Goal: Communication & Community: Participate in discussion

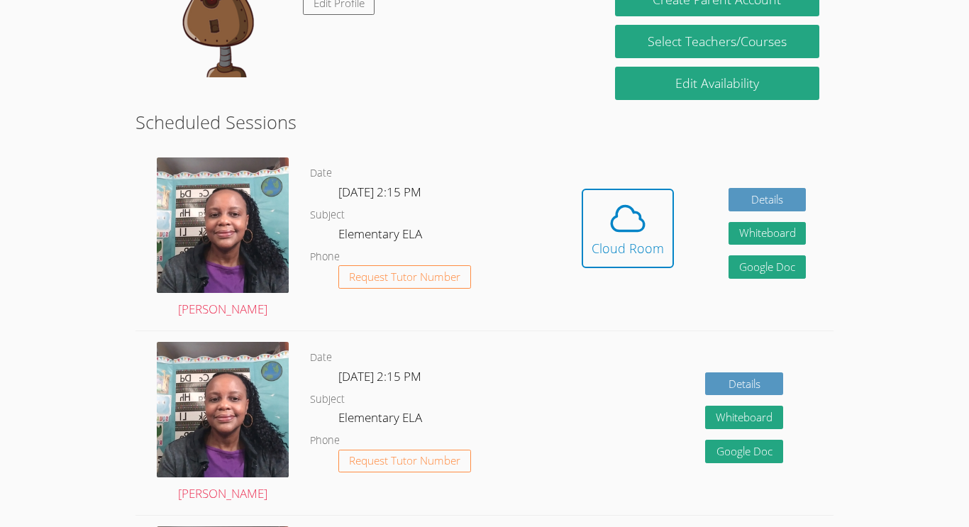
scroll to position [294, 0]
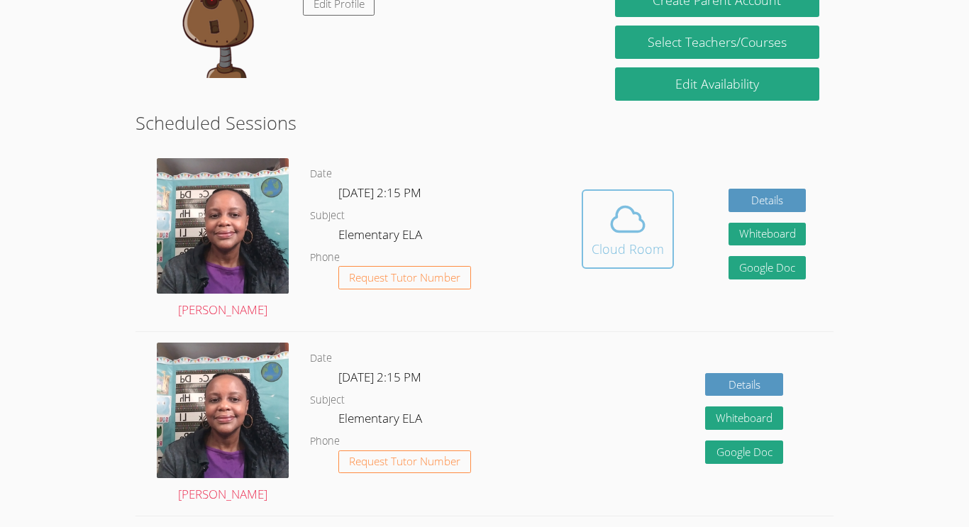
click at [599, 237] on span at bounding box center [628, 219] width 72 height 40
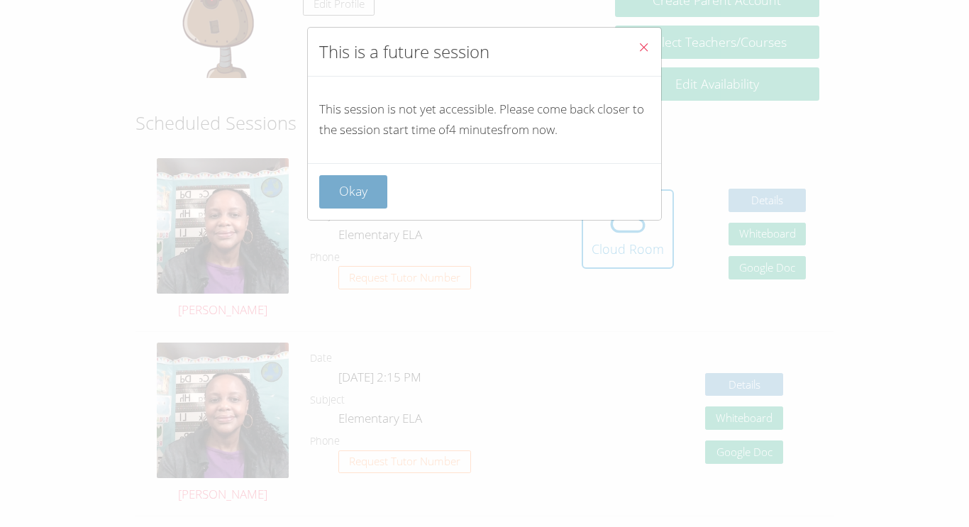
click at [367, 194] on button "Okay" at bounding box center [353, 191] width 68 height 33
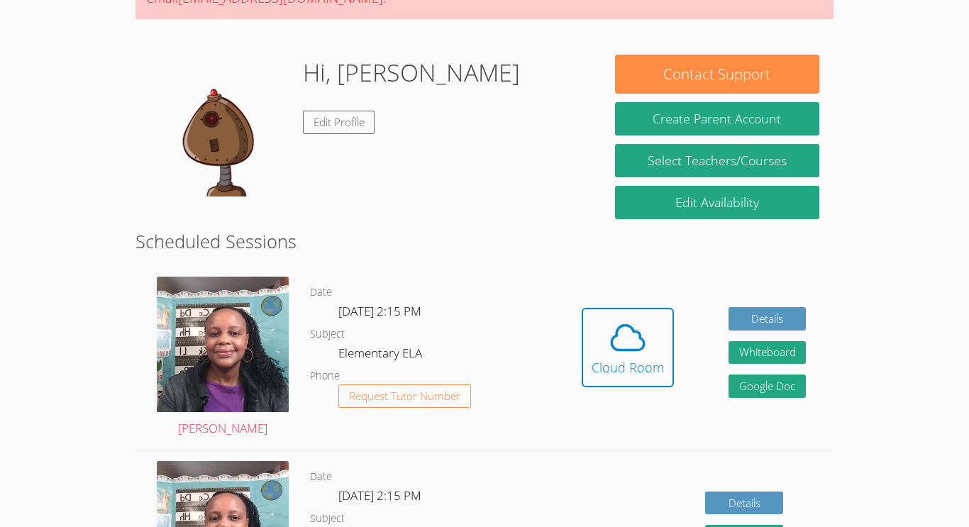
scroll to position [178, 0]
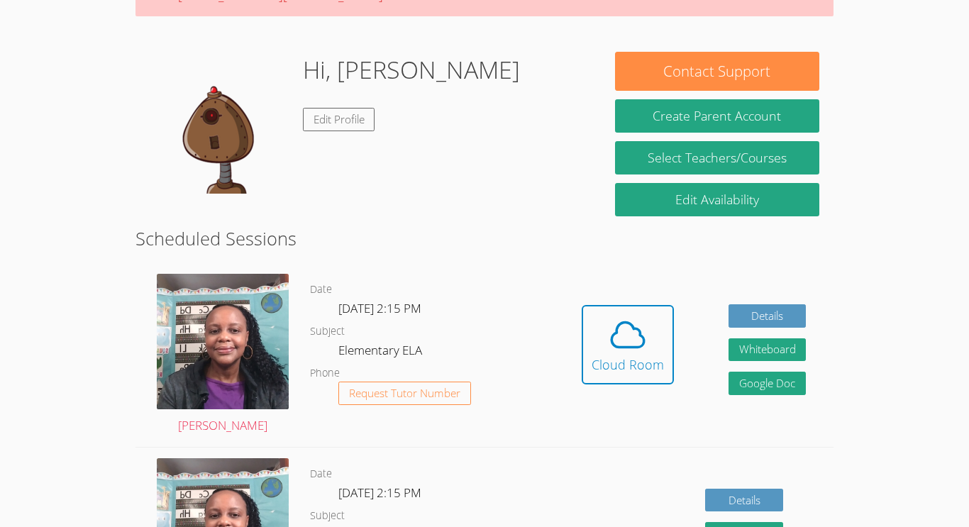
click at [529, 141] on div "Hi, Jasmine Edit Profile" at bounding box center [368, 123] width 437 height 142
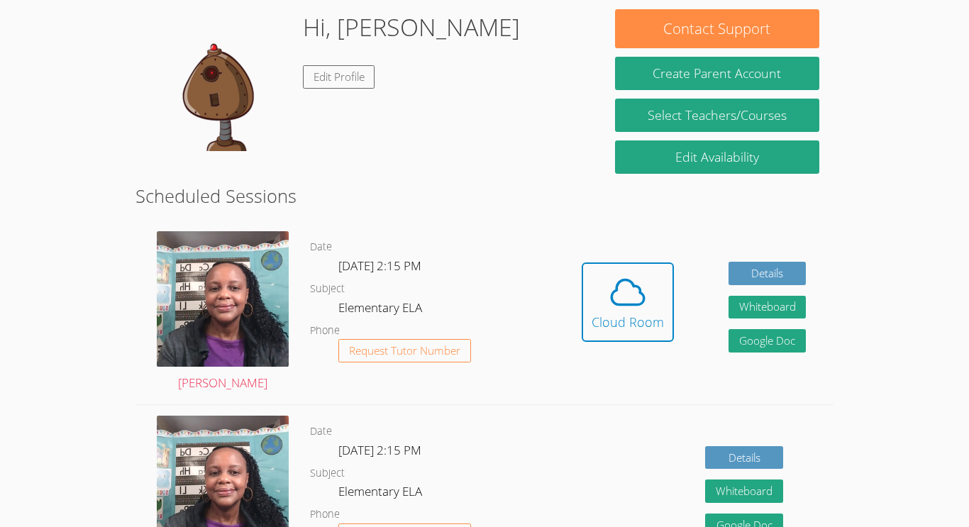
scroll to position [219, 0]
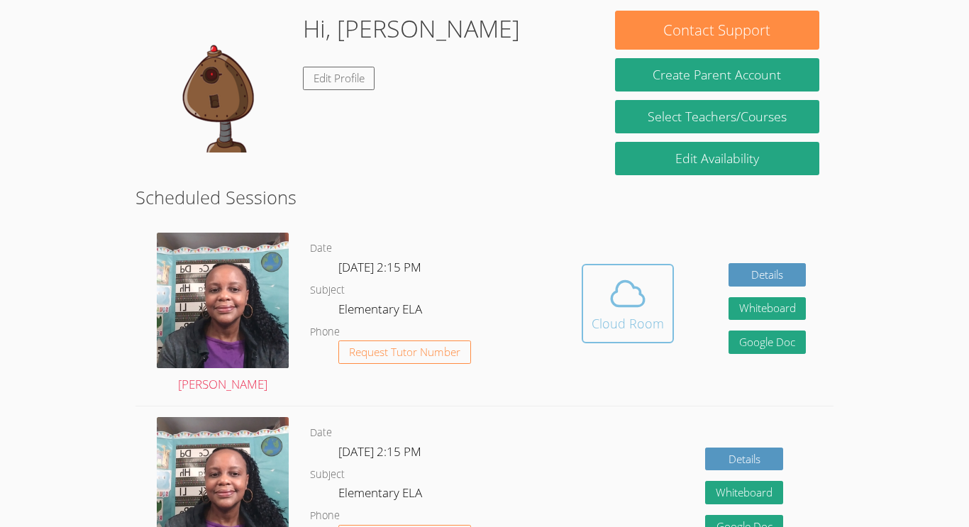
click at [622, 333] on button "Cloud Room" at bounding box center [628, 303] width 92 height 79
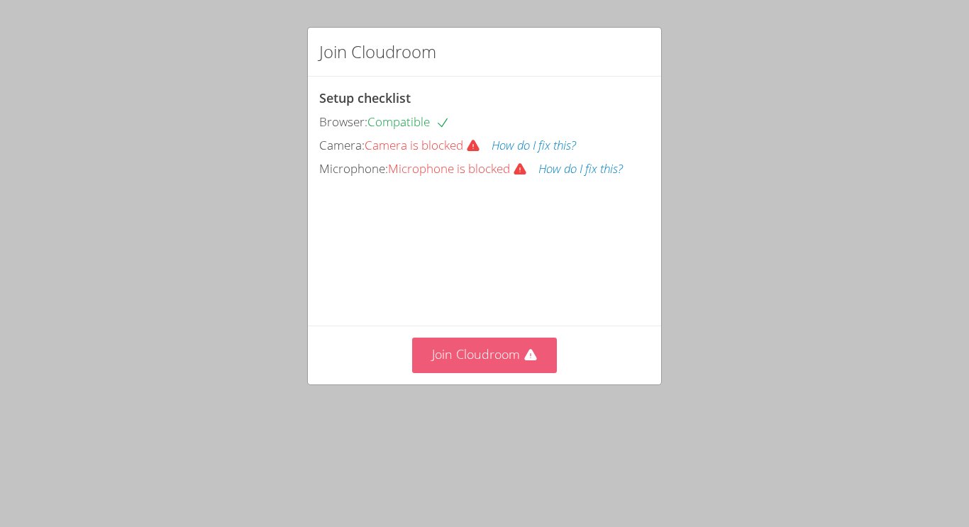
click at [548, 372] on button "Join Cloudroom" at bounding box center [484, 355] width 145 height 35
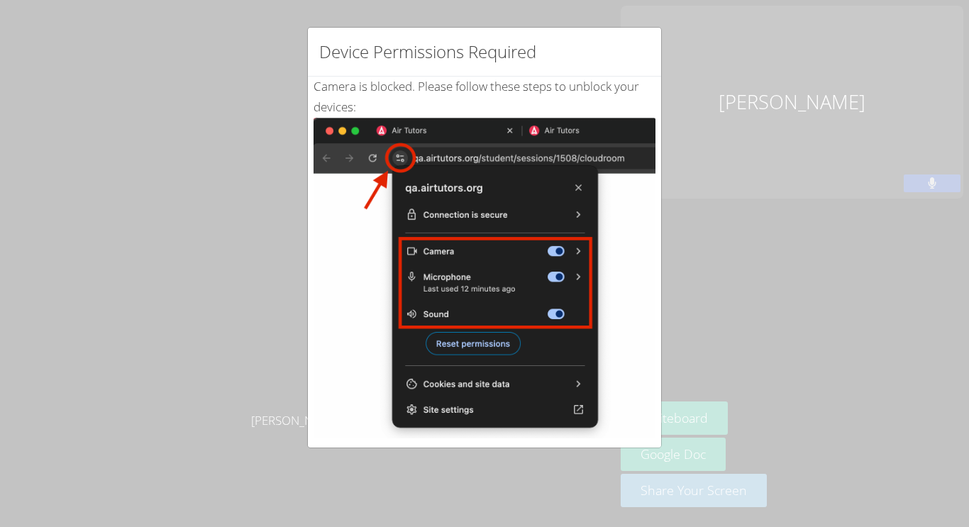
click at [374, 328] on img at bounding box center [485, 278] width 342 height 321
click at [401, 162] on img at bounding box center [485, 278] width 342 height 321
click at [50, 166] on div "Device Permissions Required Camera is blocked . Please follow these steps to un…" at bounding box center [484, 263] width 969 height 527
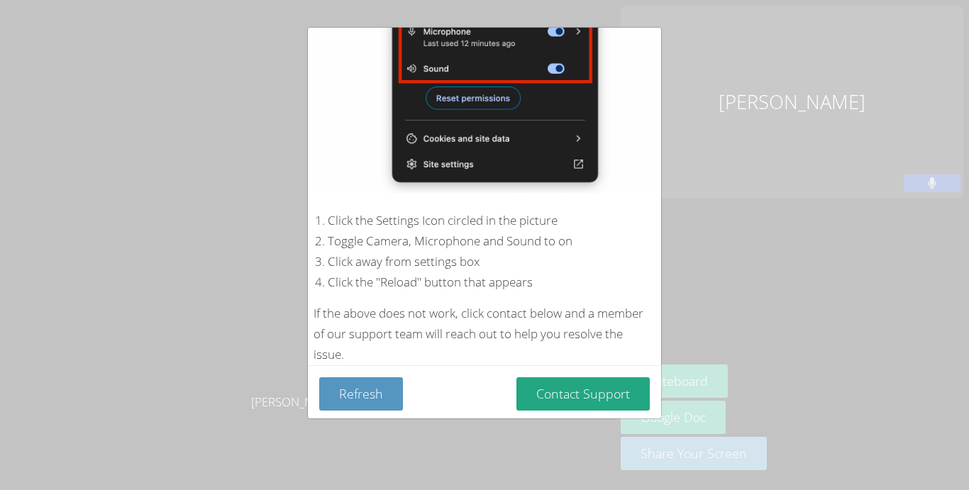
scroll to position [249, 0]
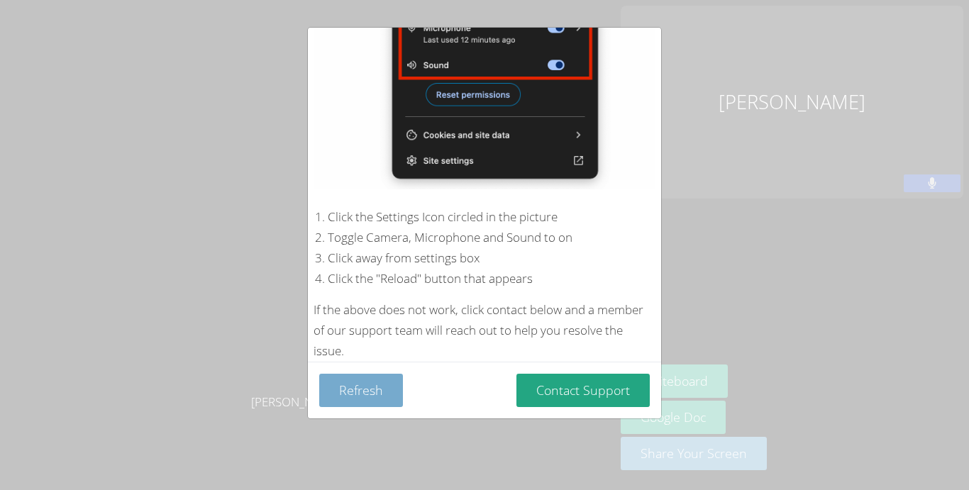
click at [372, 399] on button "Refresh" at bounding box center [361, 390] width 84 height 33
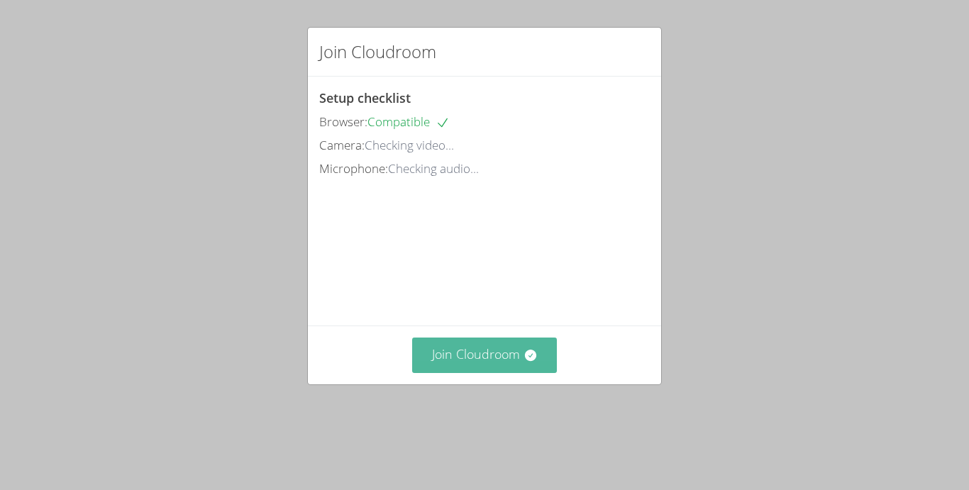
click at [529, 362] on icon at bounding box center [530, 355] width 14 height 14
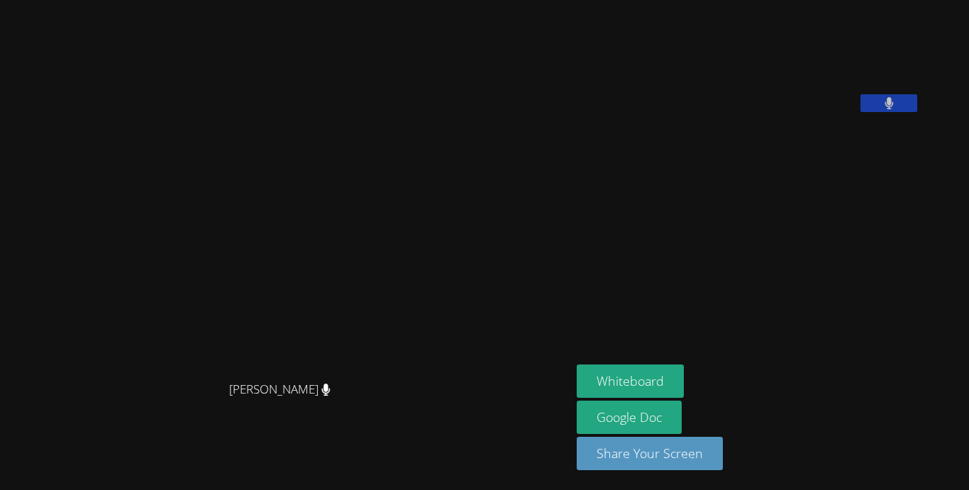
click at [917, 116] on div at bounding box center [888, 104] width 57 height 21
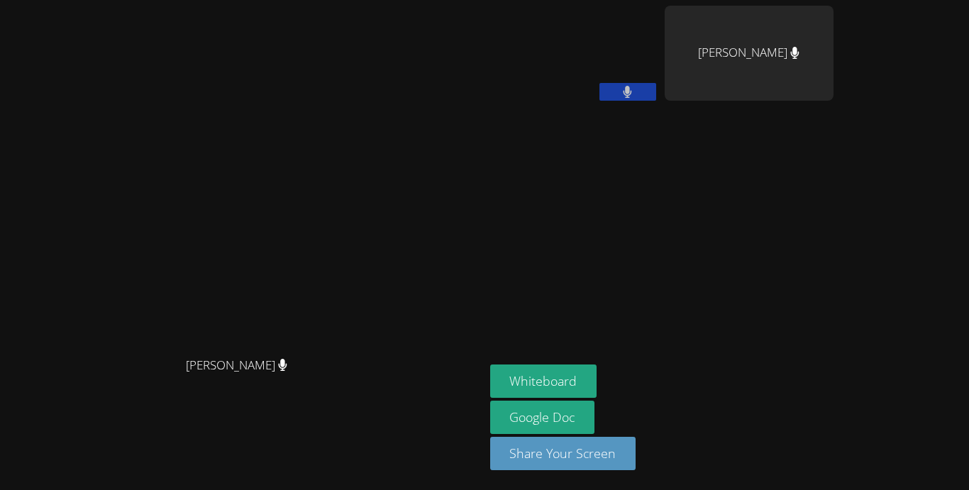
click at [656, 97] on button at bounding box center [627, 92] width 57 height 18
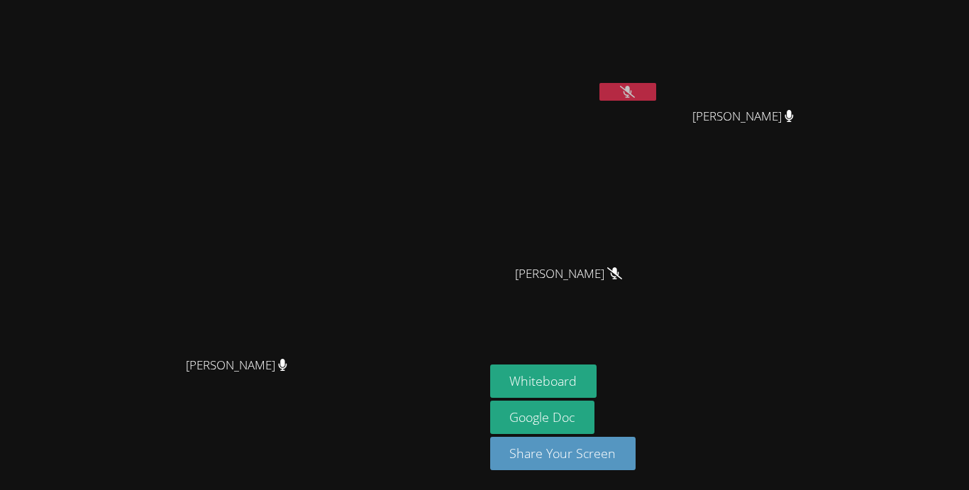
click at [656, 84] on button at bounding box center [627, 92] width 57 height 18
click at [635, 96] on icon at bounding box center [627, 92] width 15 height 12
click at [597, 377] on button "Whiteboard" at bounding box center [543, 381] width 107 height 33
click at [656, 87] on button at bounding box center [627, 92] width 57 height 18
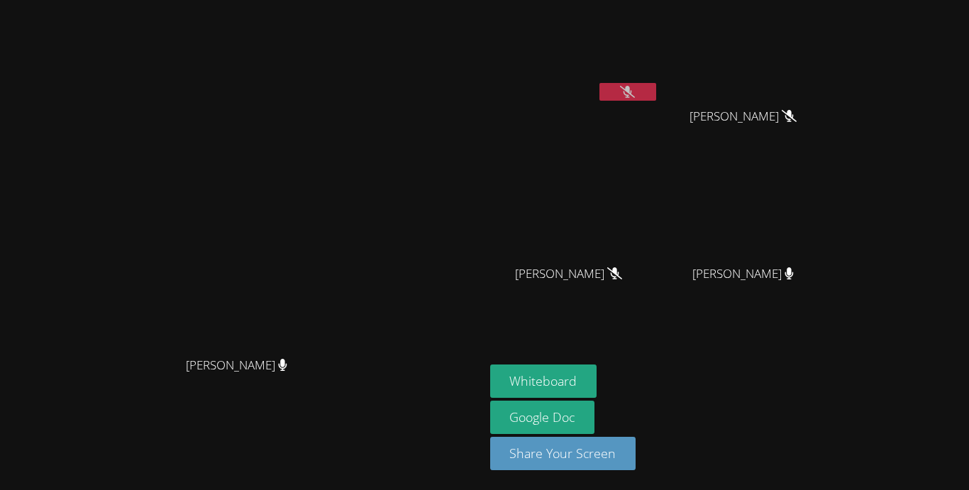
click at [635, 94] on icon at bounding box center [627, 92] width 15 height 12
click at [632, 88] on icon at bounding box center [627, 92] width 9 height 12
click at [479, 15] on div "Nneka Dibia Nneka Dibia" at bounding box center [242, 245] width 473 height 479
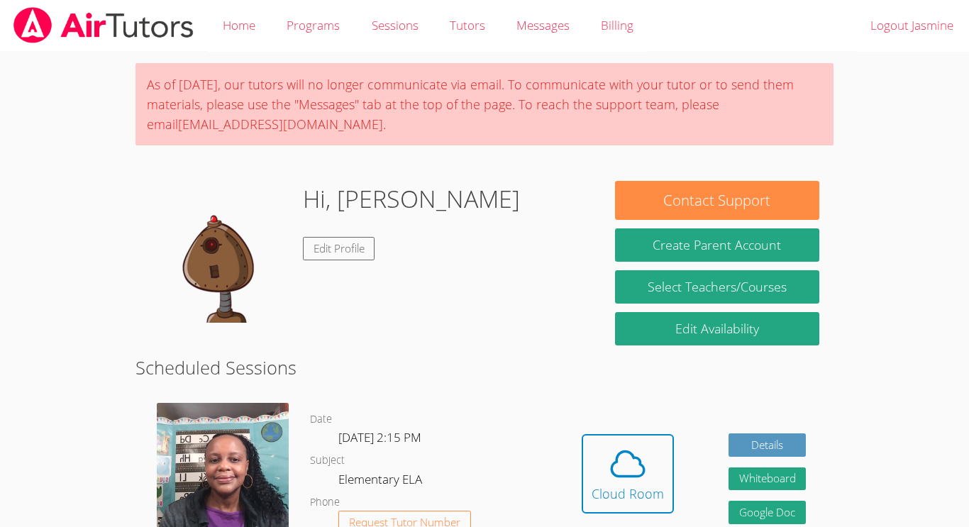
scroll to position [170, 0]
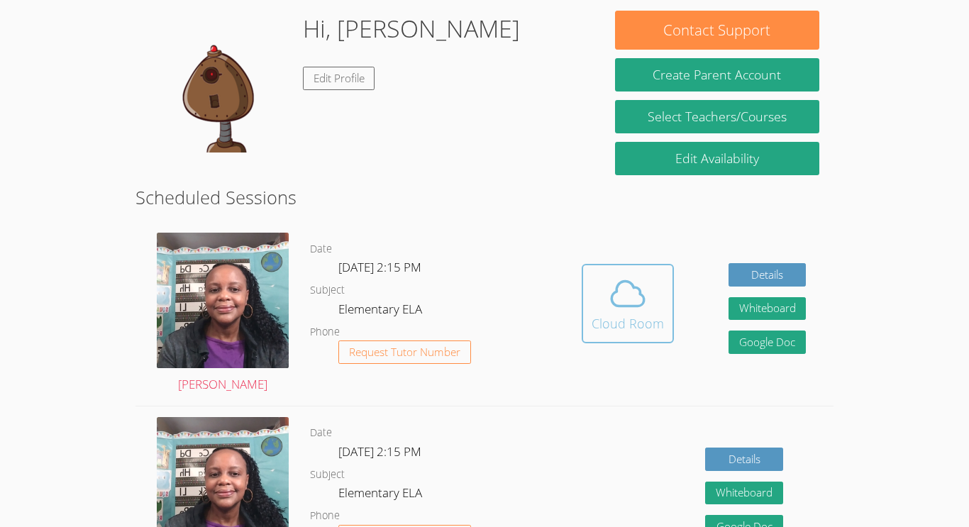
click at [623, 306] on icon at bounding box center [627, 293] width 33 height 25
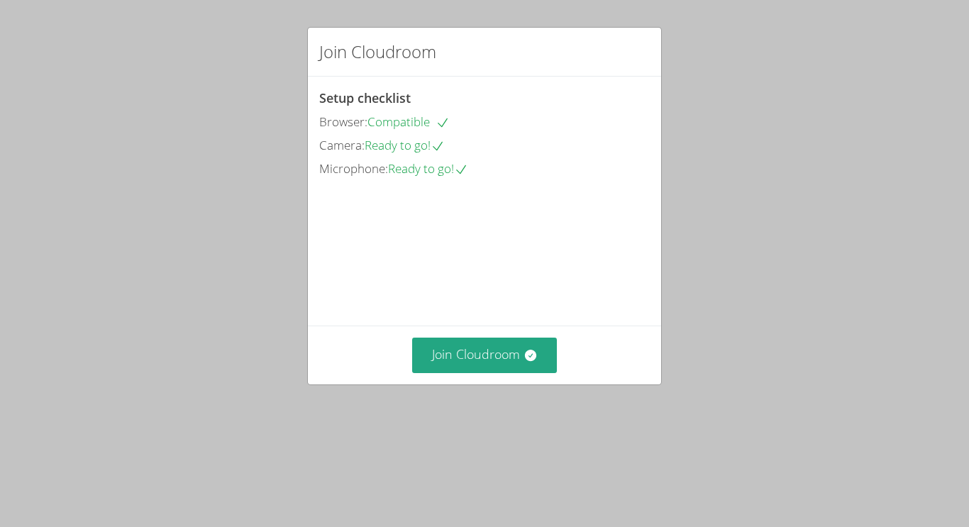
click at [442, 169] on span "Ready to go!" at bounding box center [428, 168] width 80 height 16
click at [454, 372] on button "Join Cloudroom" at bounding box center [484, 355] width 145 height 35
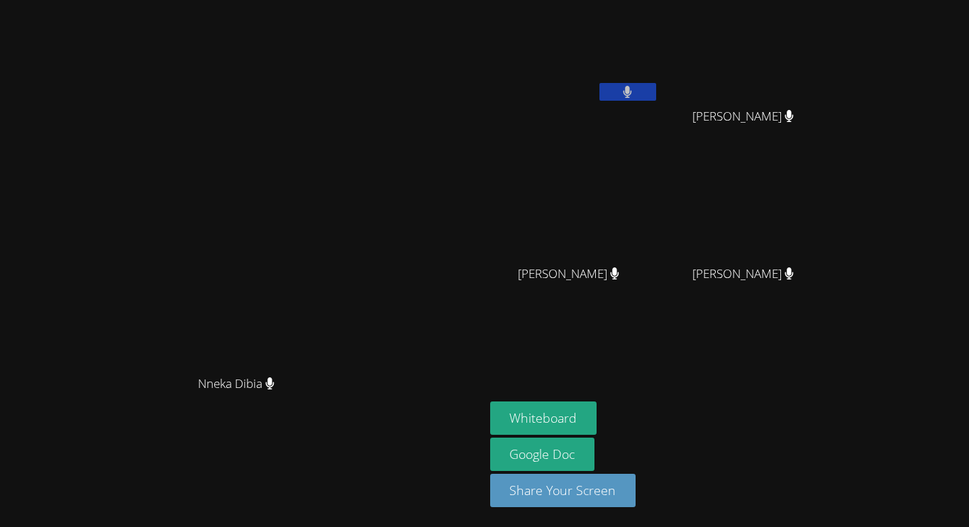
click at [656, 87] on button at bounding box center [627, 92] width 57 height 18
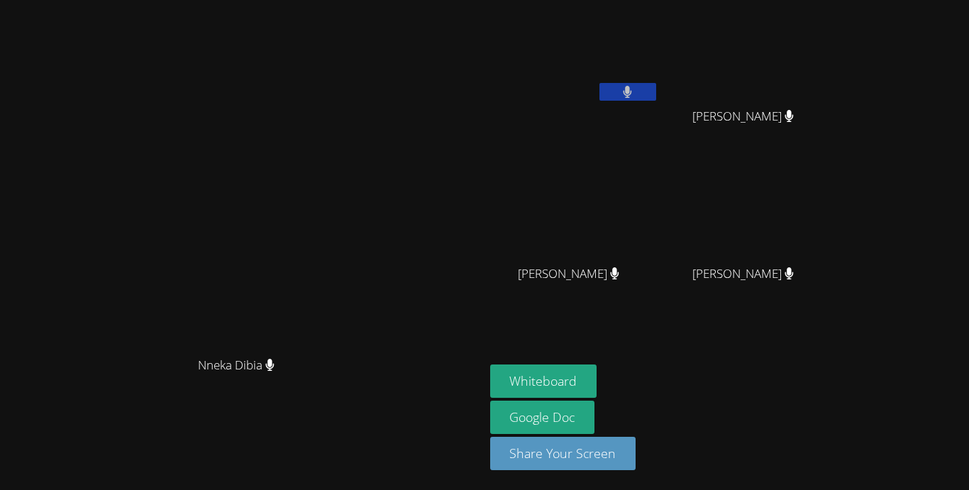
click at [656, 89] on button at bounding box center [627, 92] width 57 height 18
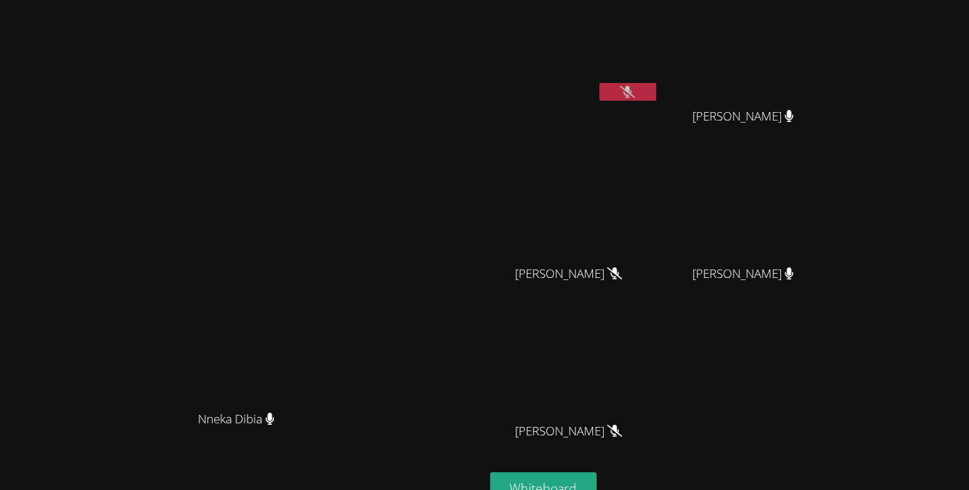
click at [656, 99] on button at bounding box center [627, 92] width 57 height 18
click at [656, 95] on button at bounding box center [627, 92] width 57 height 18
click at [656, 94] on button at bounding box center [627, 92] width 57 height 18
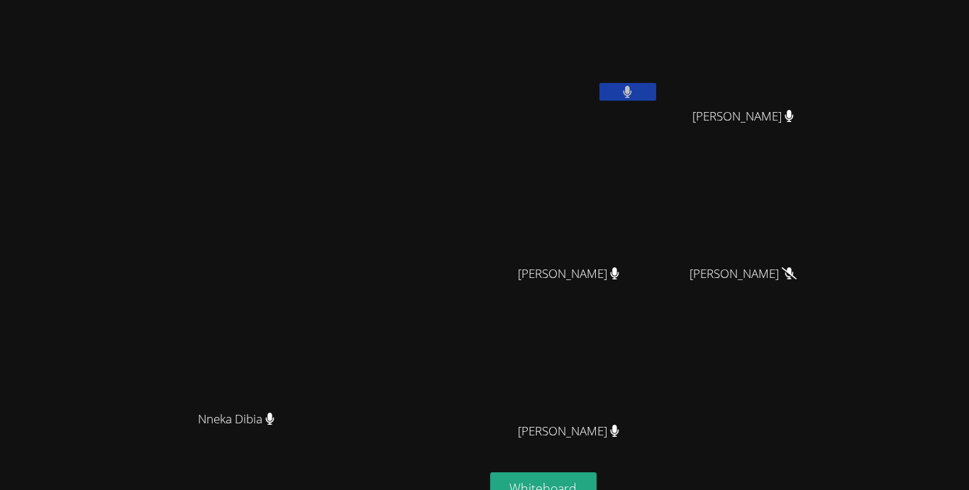
click at [656, 94] on button at bounding box center [627, 92] width 57 height 18
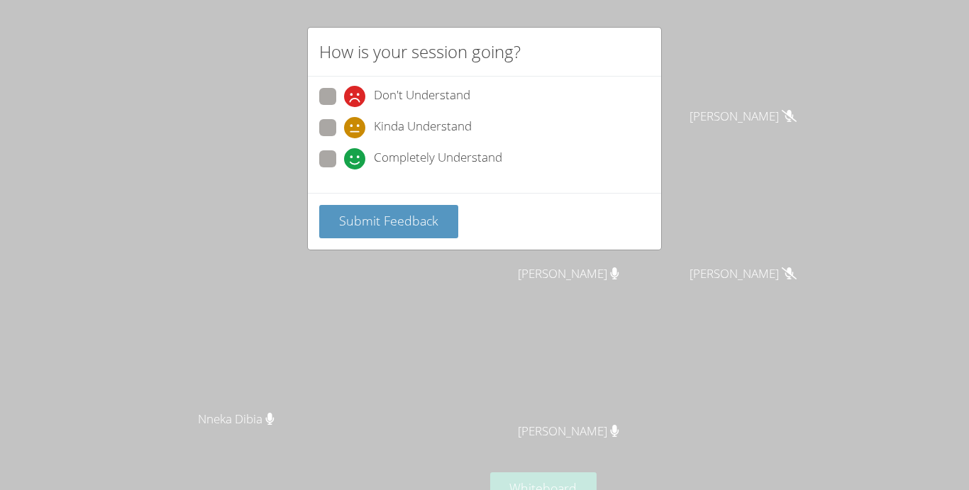
click at [344, 138] on span at bounding box center [344, 138] width 0 height 0
click at [344, 129] on input "Kinda Understand" at bounding box center [350, 125] width 12 height 12
radio input "true"
click at [387, 220] on span "Submit Feedback" at bounding box center [388, 220] width 99 height 17
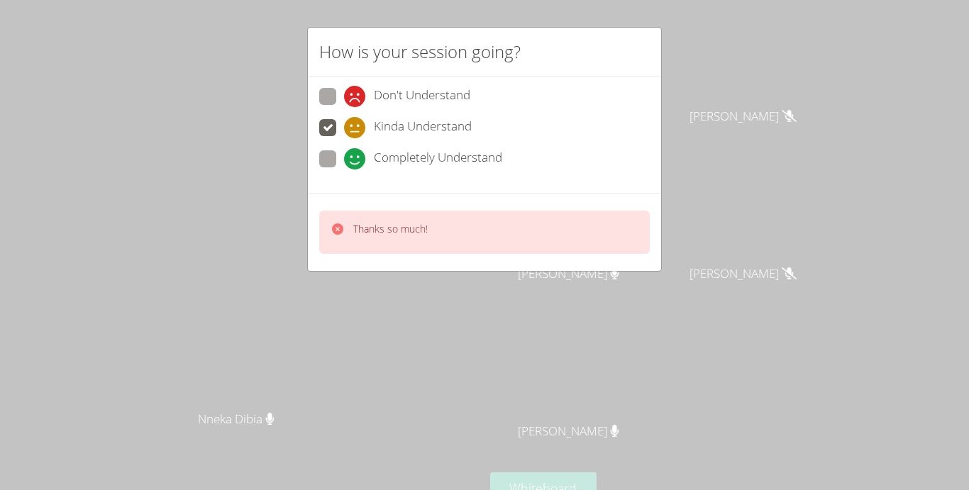
click at [584, 312] on div "How is your session going? Don't Understand Kinda Understand Completely Underst…" at bounding box center [484, 245] width 969 height 490
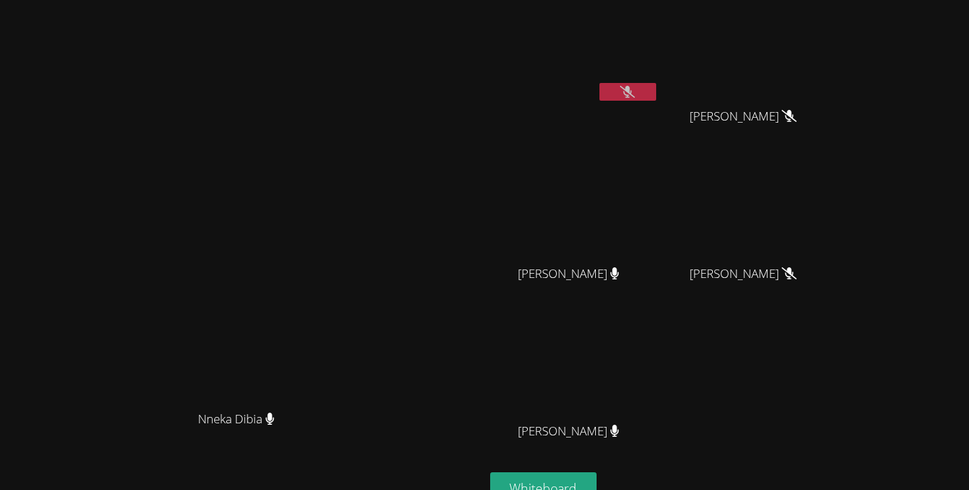
click at [656, 98] on button at bounding box center [627, 92] width 57 height 18
click at [797, 275] on icon at bounding box center [789, 273] width 15 height 12
click at [822, 306] on div "[PERSON_NAME]" at bounding box center [749, 286] width 169 height 57
click at [833, 355] on div "[PERSON_NAME] [PERSON_NAME] [PERSON_NAME] [PERSON_NAME] [PERSON_NAME] [PERSON_N…" at bounding box center [661, 239] width 343 height 467
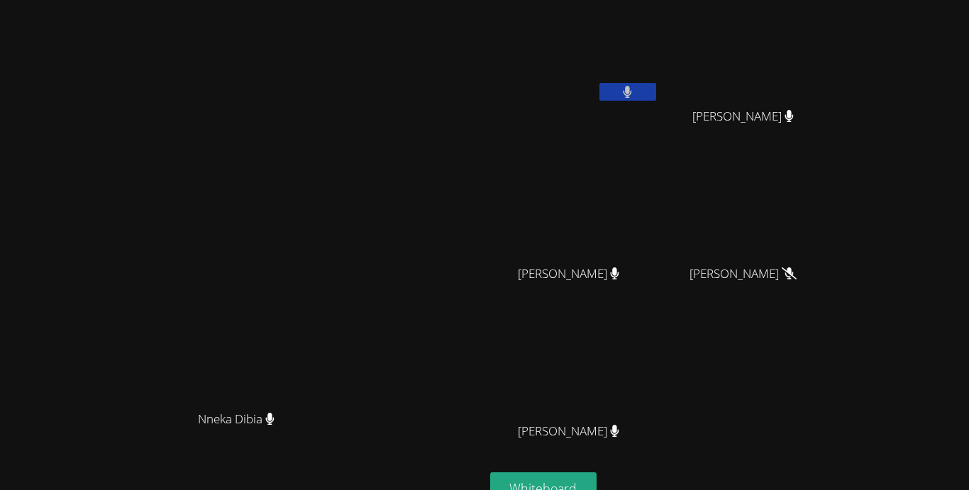
click at [659, 13] on video at bounding box center [574, 53] width 169 height 95
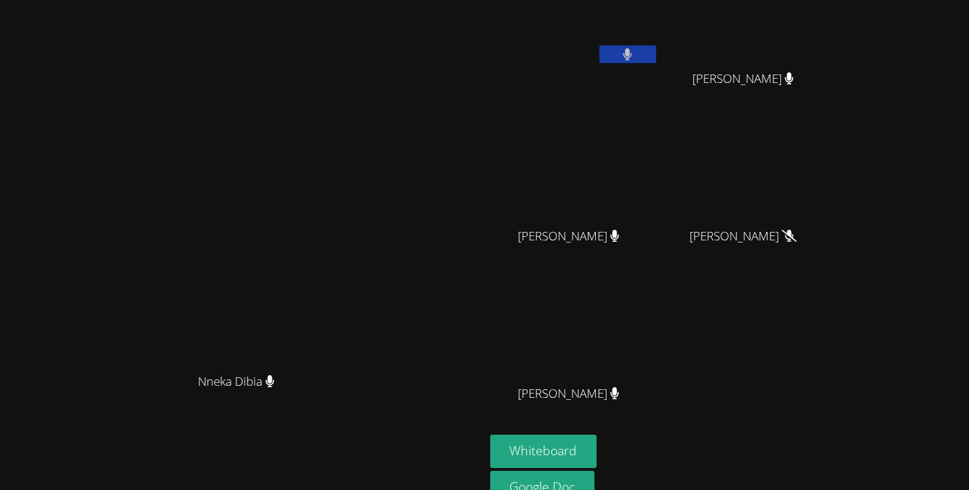
scroll to position [37, 0]
